Goal: Task Accomplishment & Management: Use online tool/utility

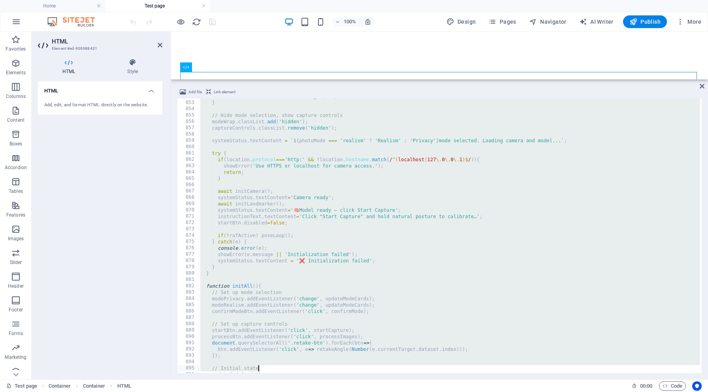
scroll to position [5470, 0]
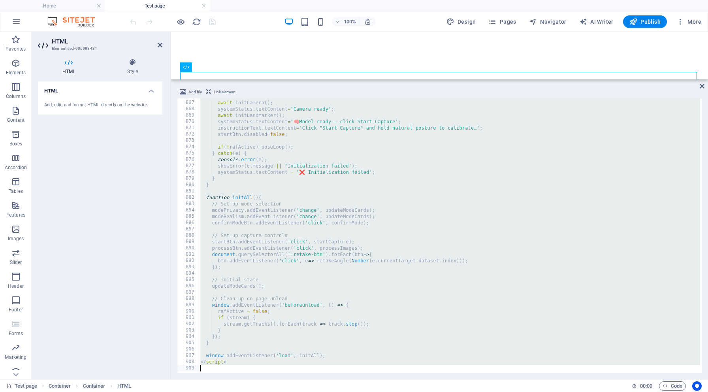
drag, startPoint x: 198, startPoint y: 100, endPoint x: 263, endPoint y: 391, distance: 298.6
click at [263, 379] on section "Favorites Elements Columns Content Boxes Accordion Tables Features Images Slide…" at bounding box center [354, 206] width 708 height 348
type textarea "</script>"
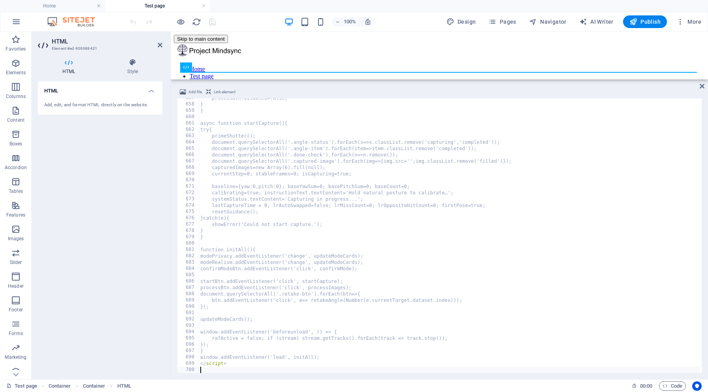
scroll to position [4148, 0]
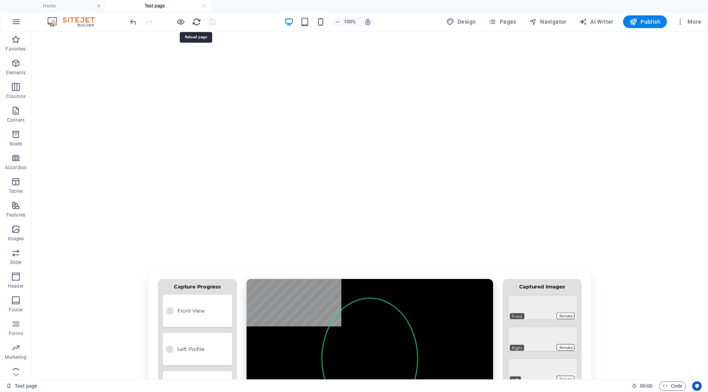
click at [198, 20] on icon "reload" at bounding box center [196, 21] width 9 height 9
click at [186, 57] on h6 "Open preview website" at bounding box center [187, 60] width 53 height 9
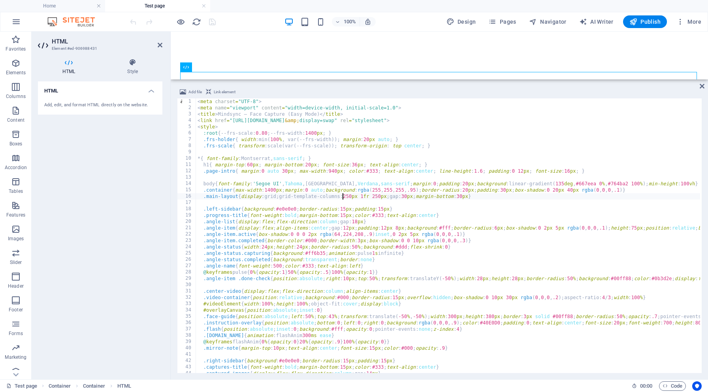
click at [342, 196] on div "< meta charset = "UTF-8" > < meta name = "viewport" content = "width=device-wid…" at bounding box center [667, 241] width 942 height 286
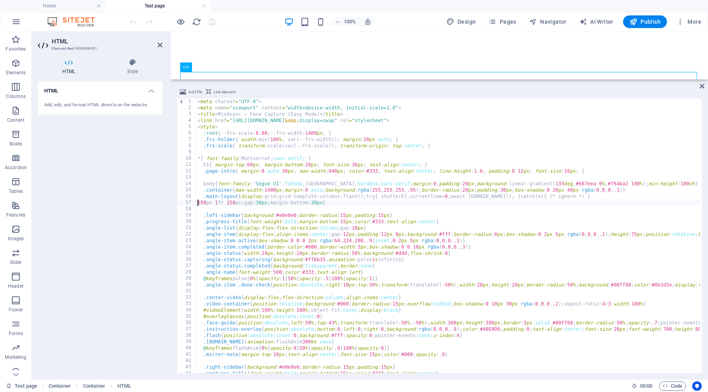
type textarea ".main-layout{display:grid;grid-template-columns:250px 1fr 250px;gap:30px;margin…"
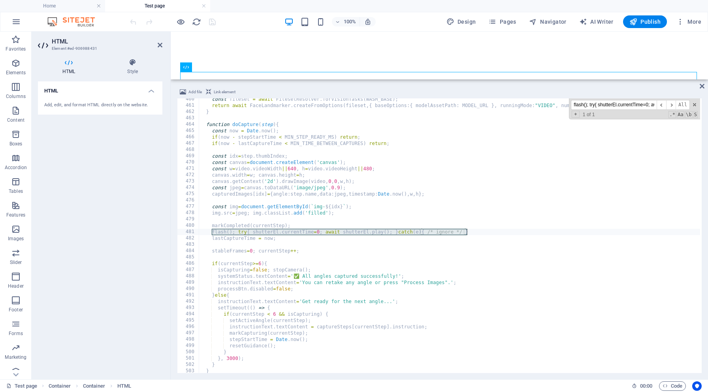
scroll to position [2902, 0]
type input "flash(); try{ shutterEl.currentTime=0; await [DOMAIN_NAME](); }catch(e){ /* ign…"
click at [217, 235] on div "const fileset = await FilesetResolver . forVisionTasks ( WASM_BASE ) ; return a…" at bounding box center [670, 239] width 942 height 286
drag, startPoint x: 212, startPoint y: 231, endPoint x: 473, endPoint y: 233, distance: 261.4
click at [473, 233] on div "const fileset = await FilesetResolver . forVisionTasks ( WASM_BASE ) ; return a…" at bounding box center [670, 239] width 942 height 286
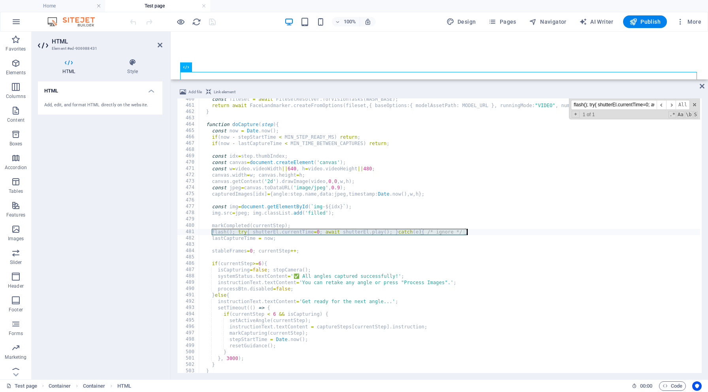
type textarea "flash(); try{ shutterEl.currentTime=0; await [DOMAIN_NAME](); }catch(e){ /* ign…"
paste textarea
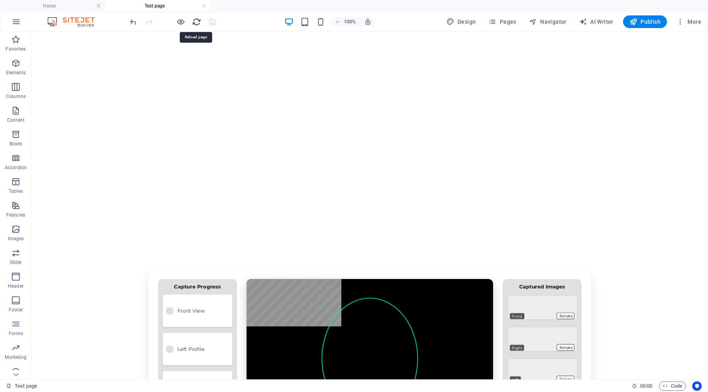
click at [197, 23] on icon "reload" at bounding box center [196, 21] width 9 height 9
click at [185, 61] on h6 "Open preview website" at bounding box center [187, 60] width 53 height 9
